Goal: Entertainment & Leisure: Consume media (video, audio)

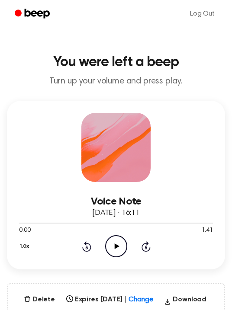
click at [111, 248] on icon "Play Audio" at bounding box center [116, 246] width 22 height 22
click at [111, 248] on icon "Pause Audio" at bounding box center [116, 246] width 22 height 22
